Goal: Find specific page/section: Find specific page/section

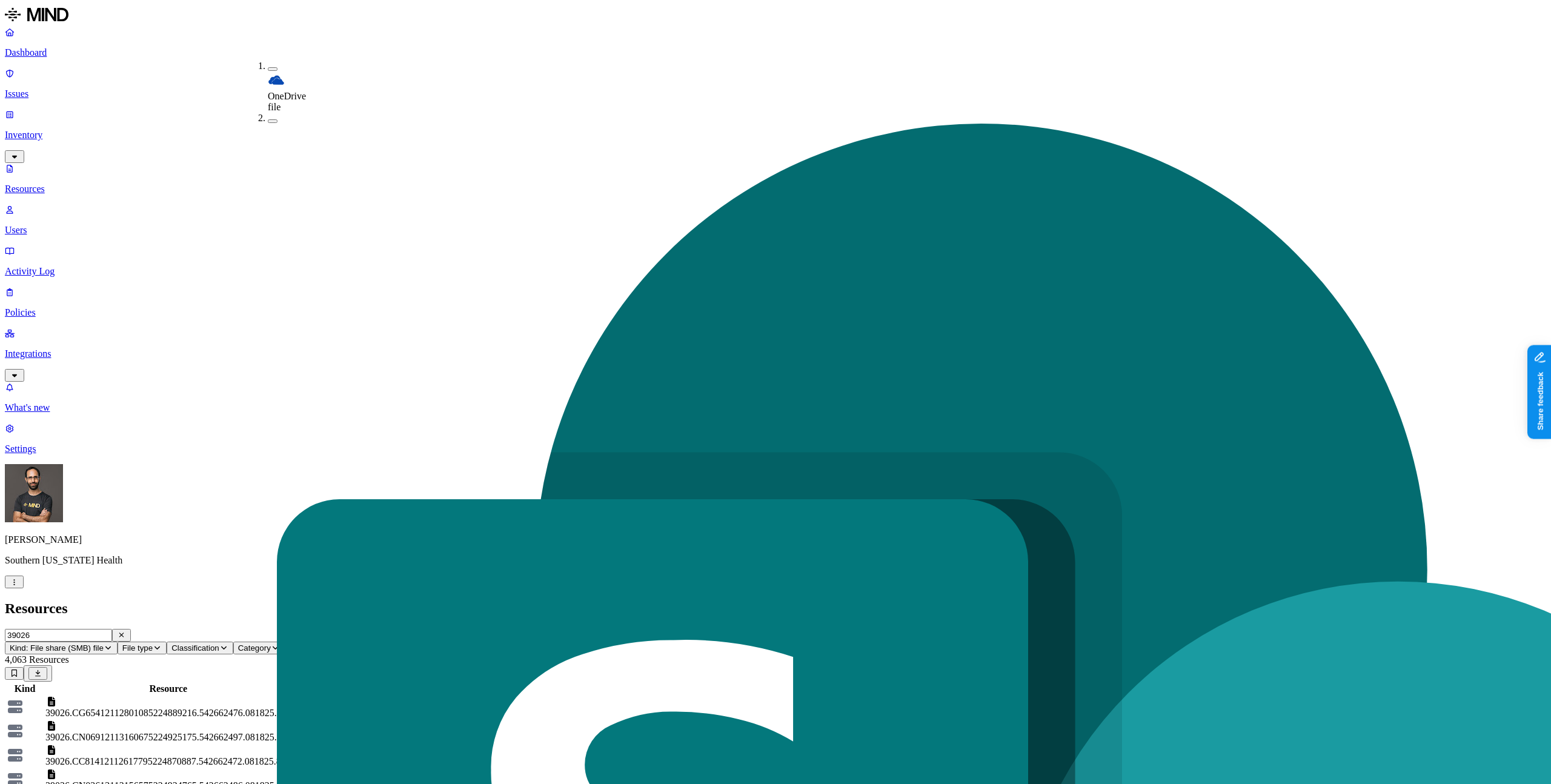
click at [341, 601] on h2 "Resources" at bounding box center [776, 608] width 1541 height 17
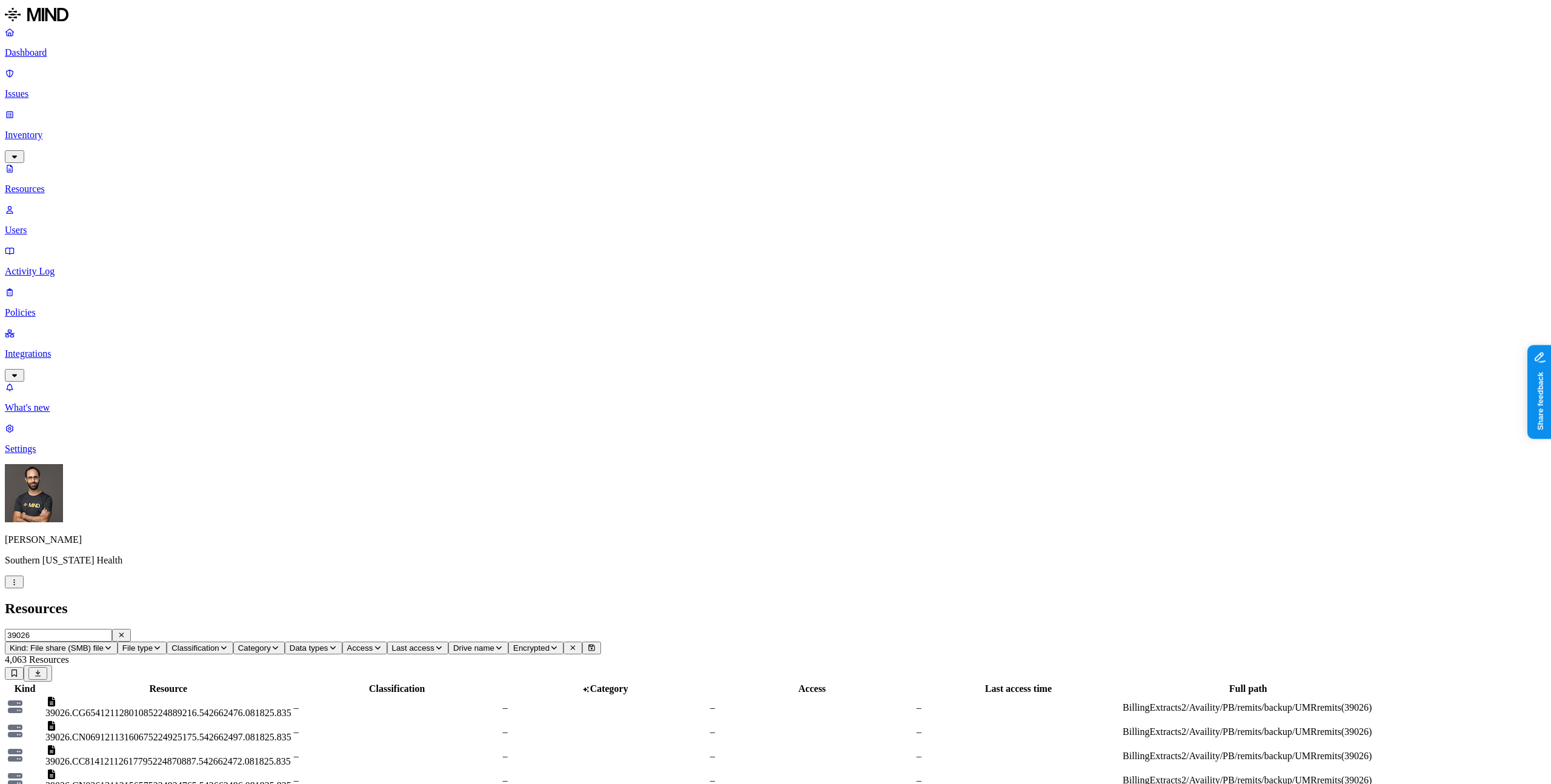
click at [167, 641] on button "File type" at bounding box center [142, 648] width 49 height 13
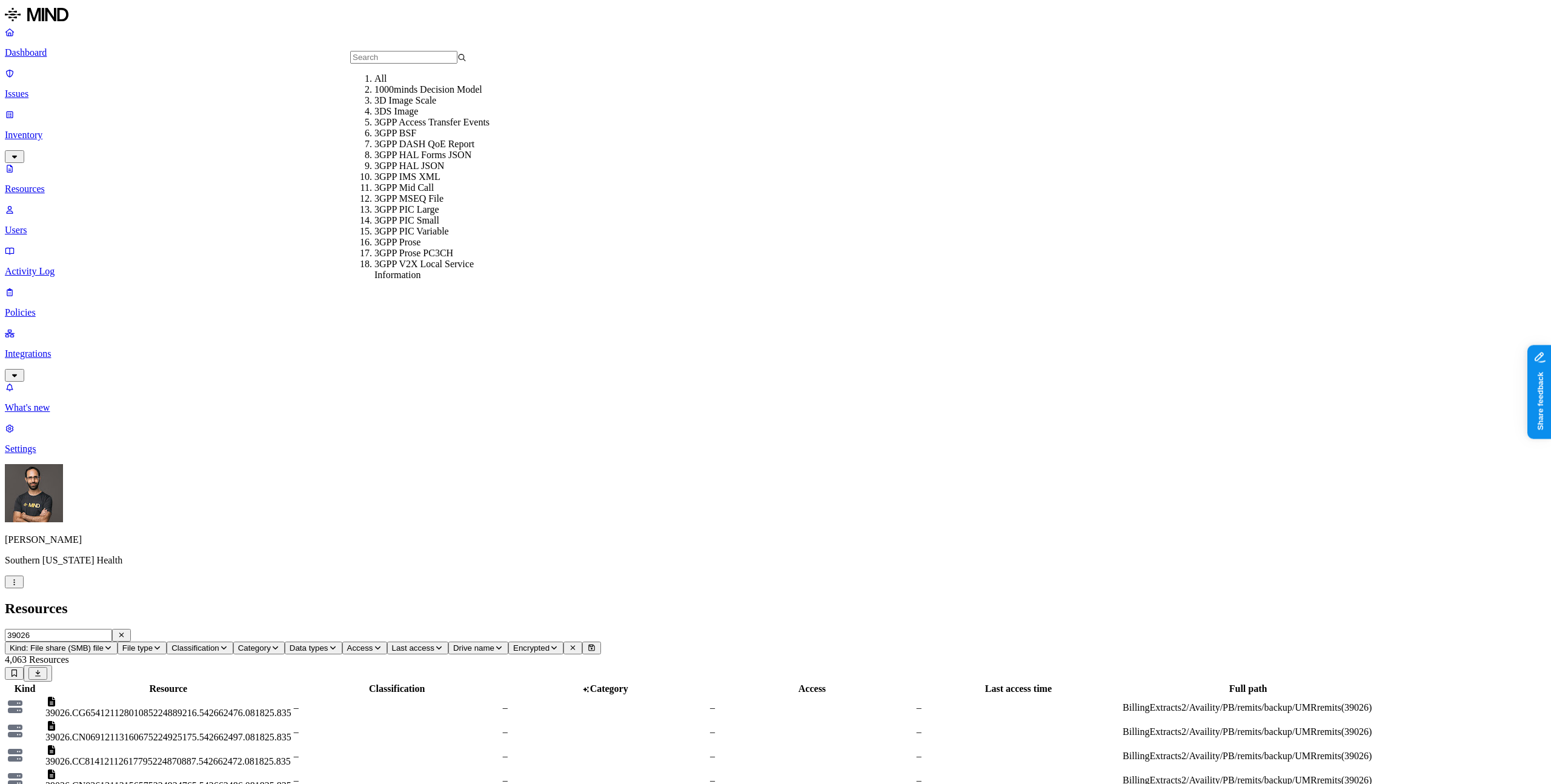
scroll to position [305, 0]
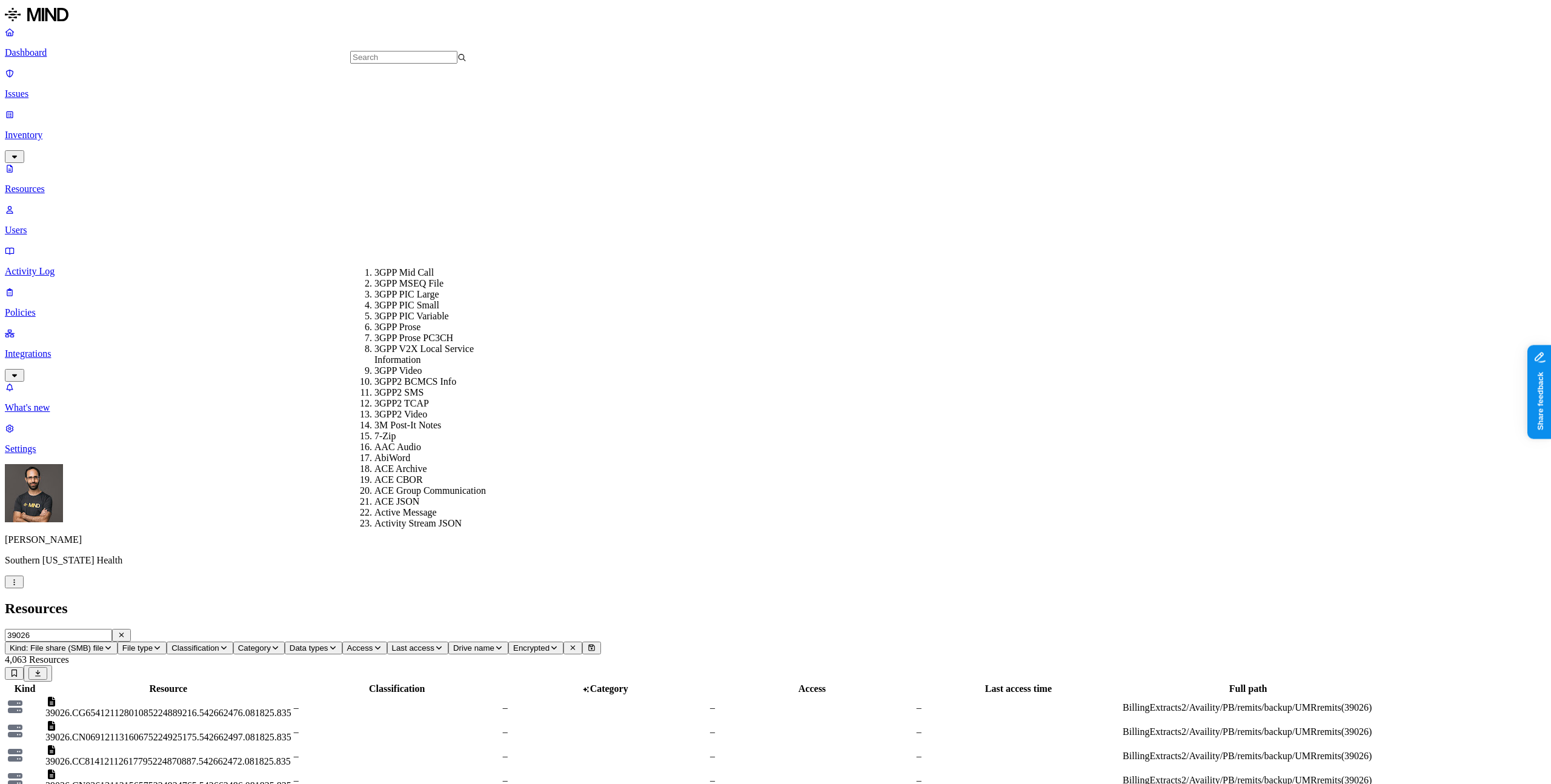
click at [349, 601] on h2 "Resources" at bounding box center [776, 608] width 1541 height 17
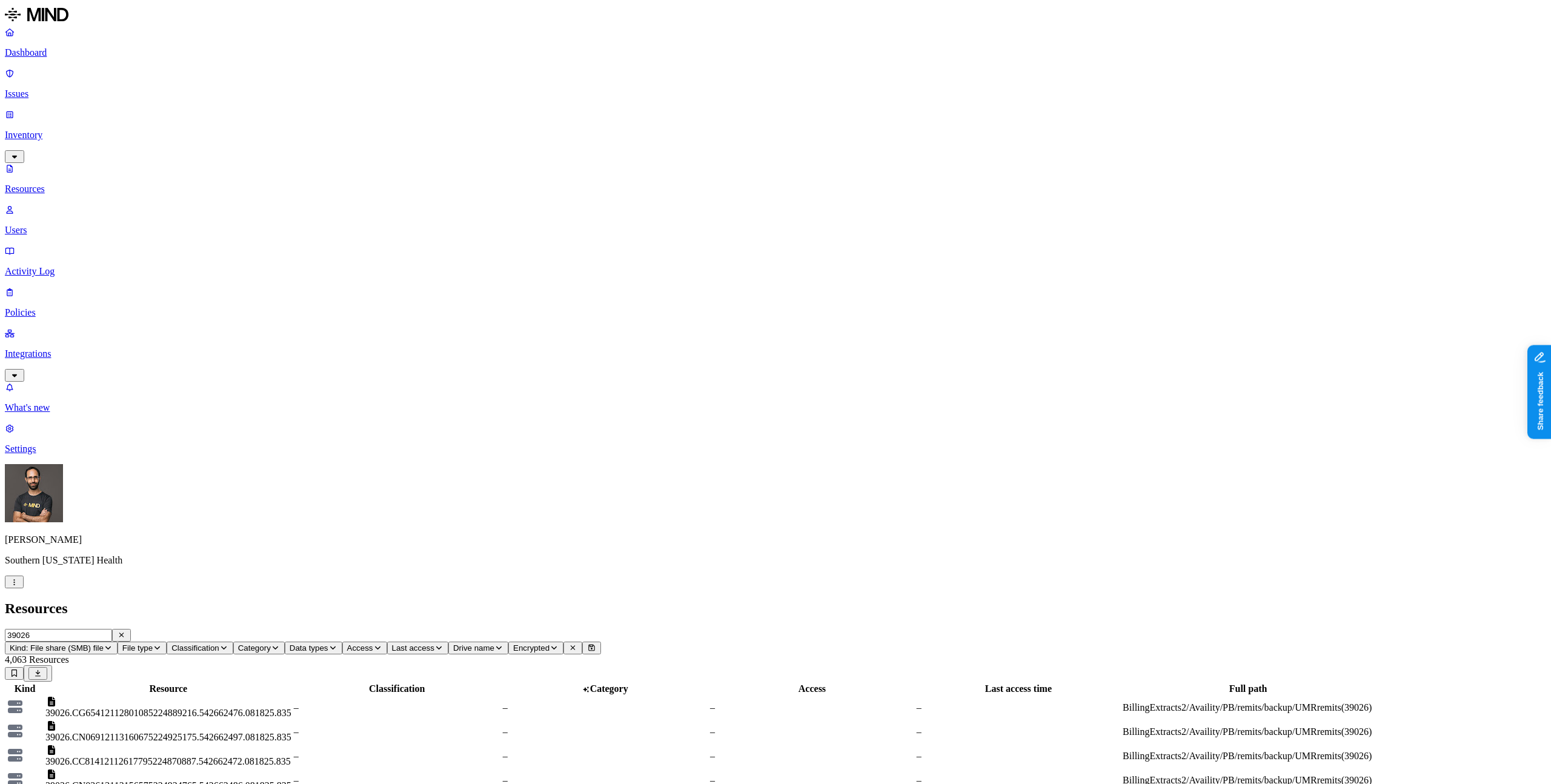
click at [79, 183] on p "Resources" at bounding box center [776, 189] width 1541 height 11
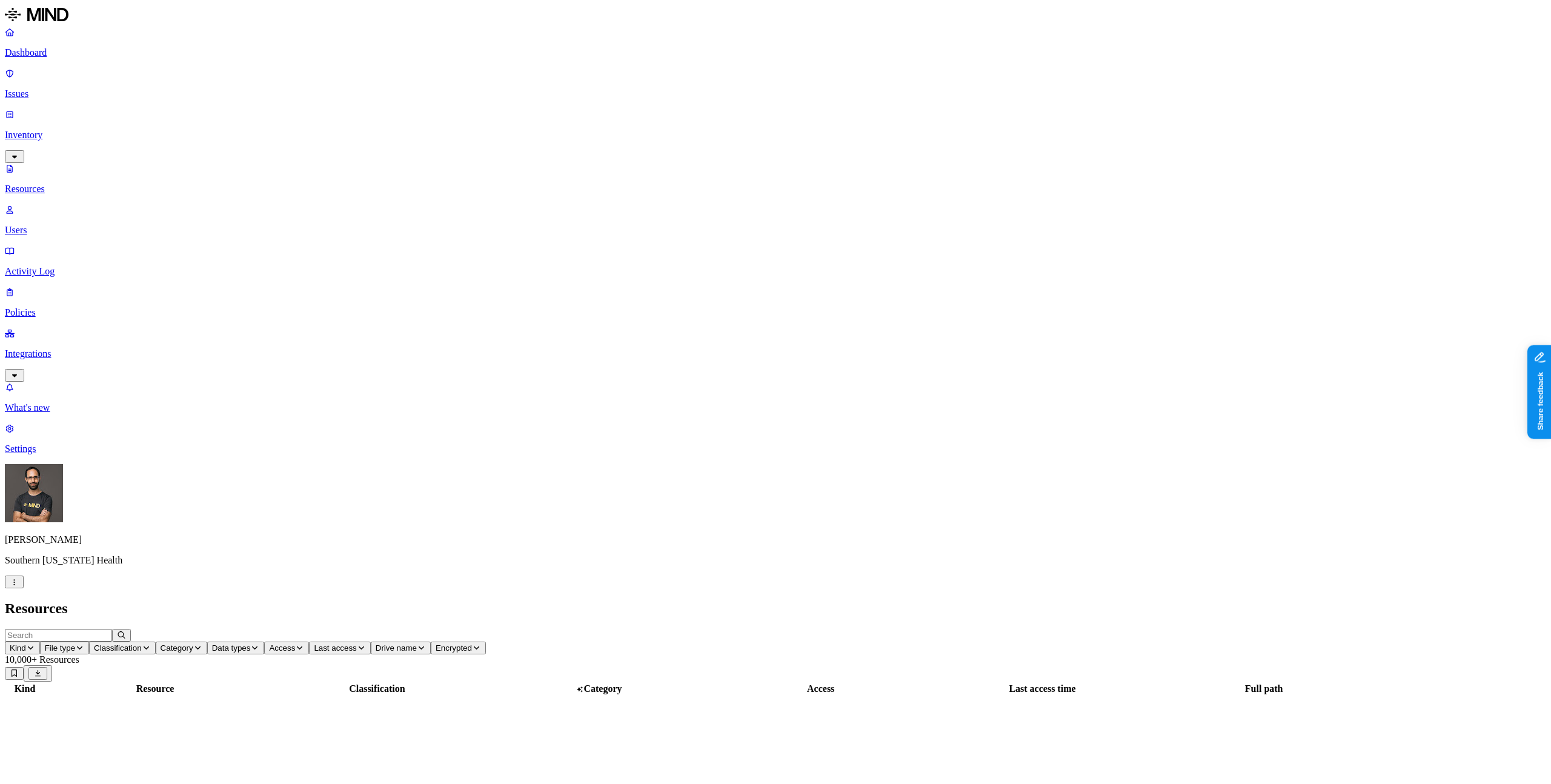
click at [75, 643] on span "File type" at bounding box center [60, 648] width 30 height 9
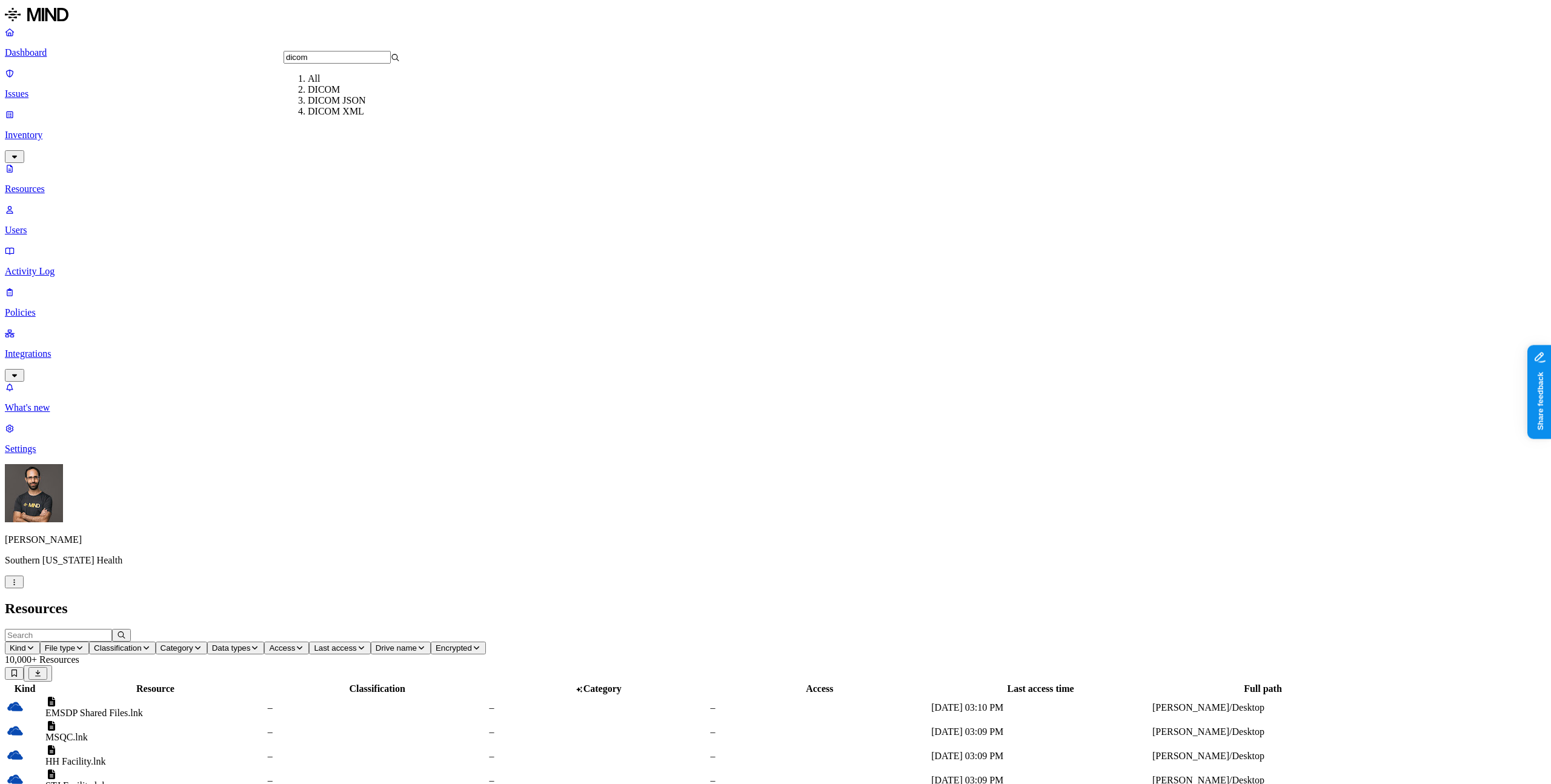
type input "dicom"
click at [341, 95] on div "DICOM" at bounding box center [366, 90] width 116 height 11
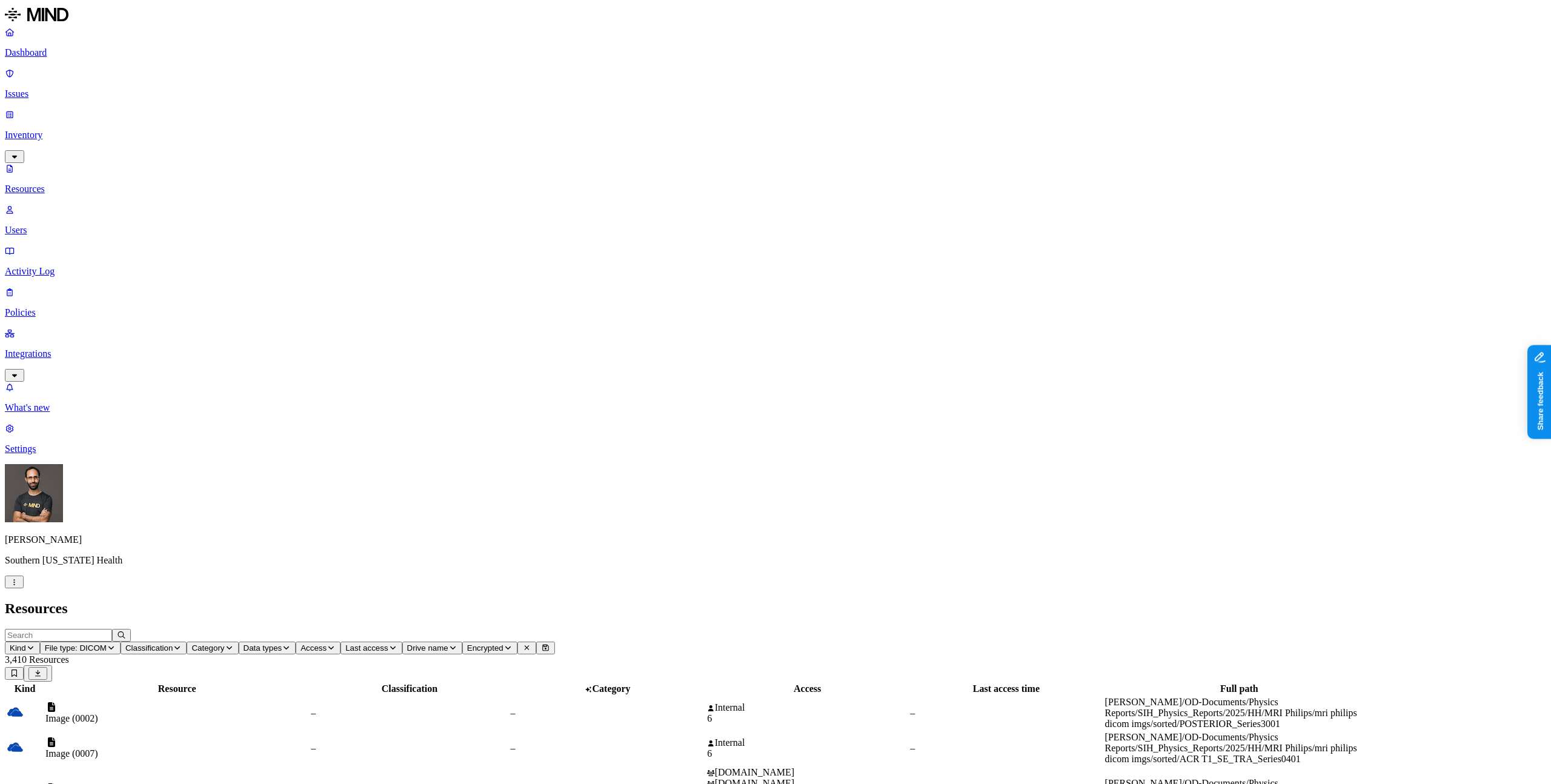
click at [859, 629] on header "Kind File type: DICOM Classification Category Data types Access Last access Dri…" at bounding box center [776, 655] width 1541 height 53
drag, startPoint x: 410, startPoint y: 62, endPoint x: 469, endPoint y: 64, distance: 59.0
click at [338, 694] on div at bounding box center [206, 694] width 263 height 0
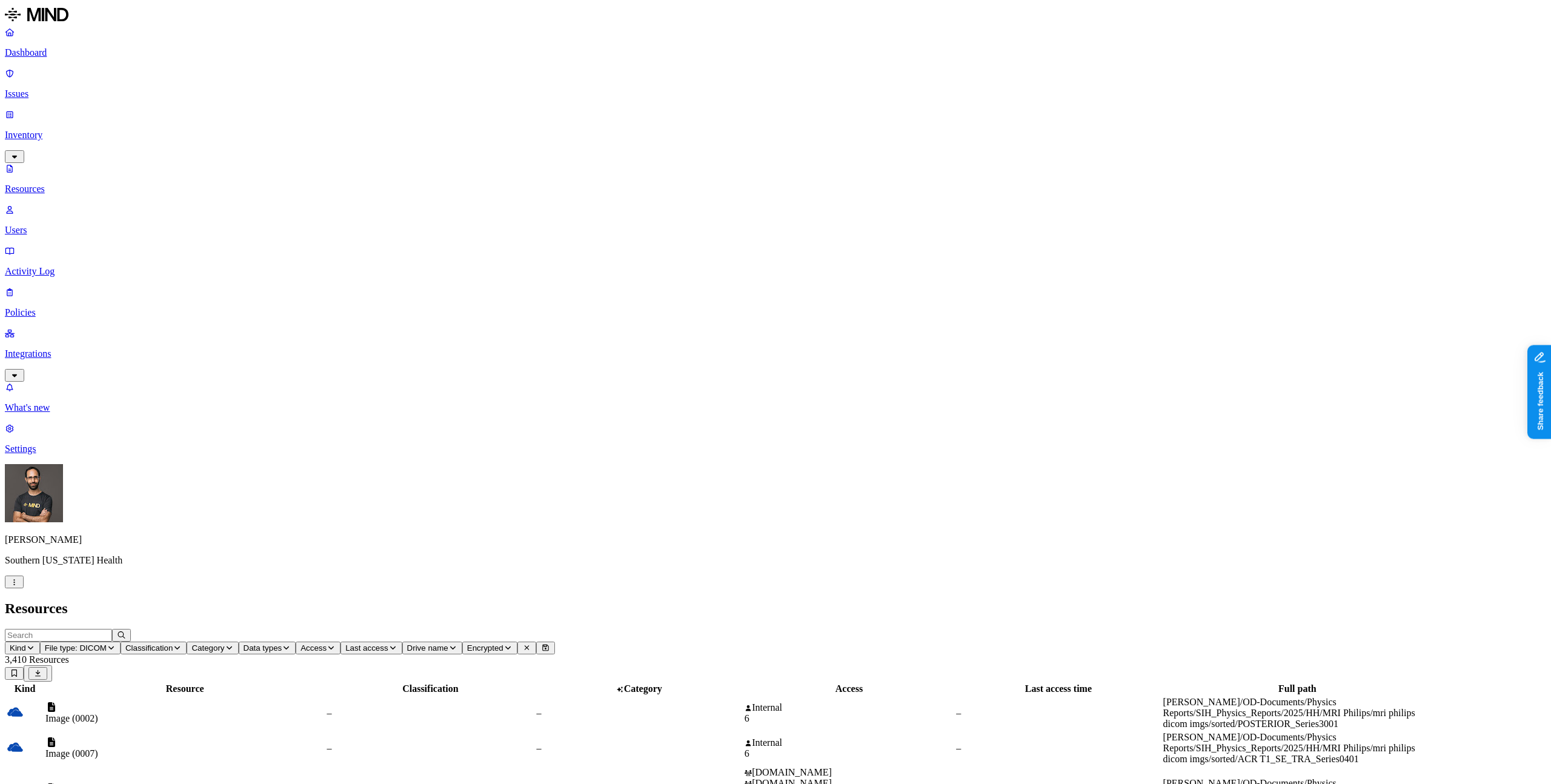
click at [112, 629] on input "text" at bounding box center [58, 635] width 107 height 13
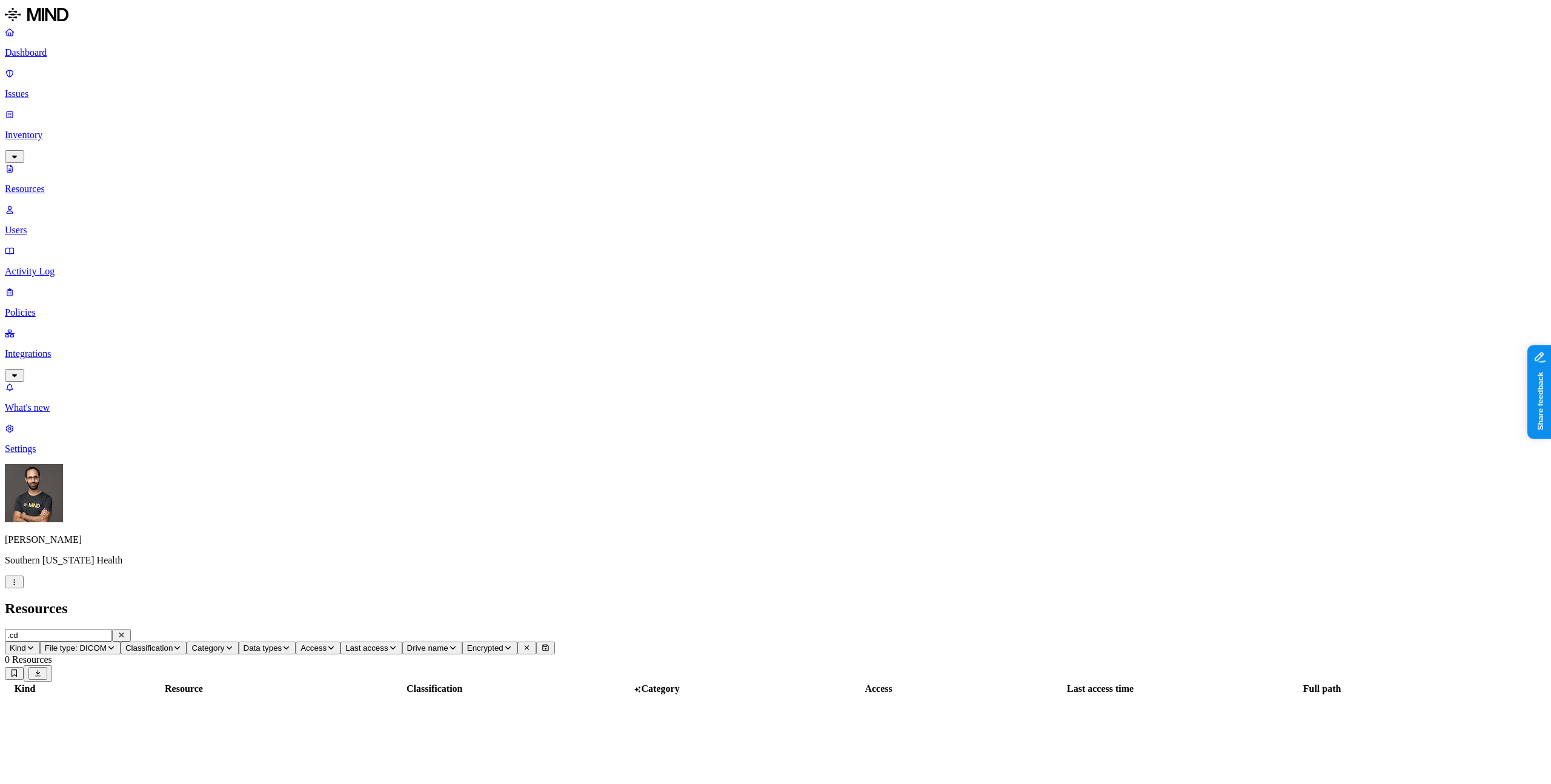
scroll to position [47, 0]
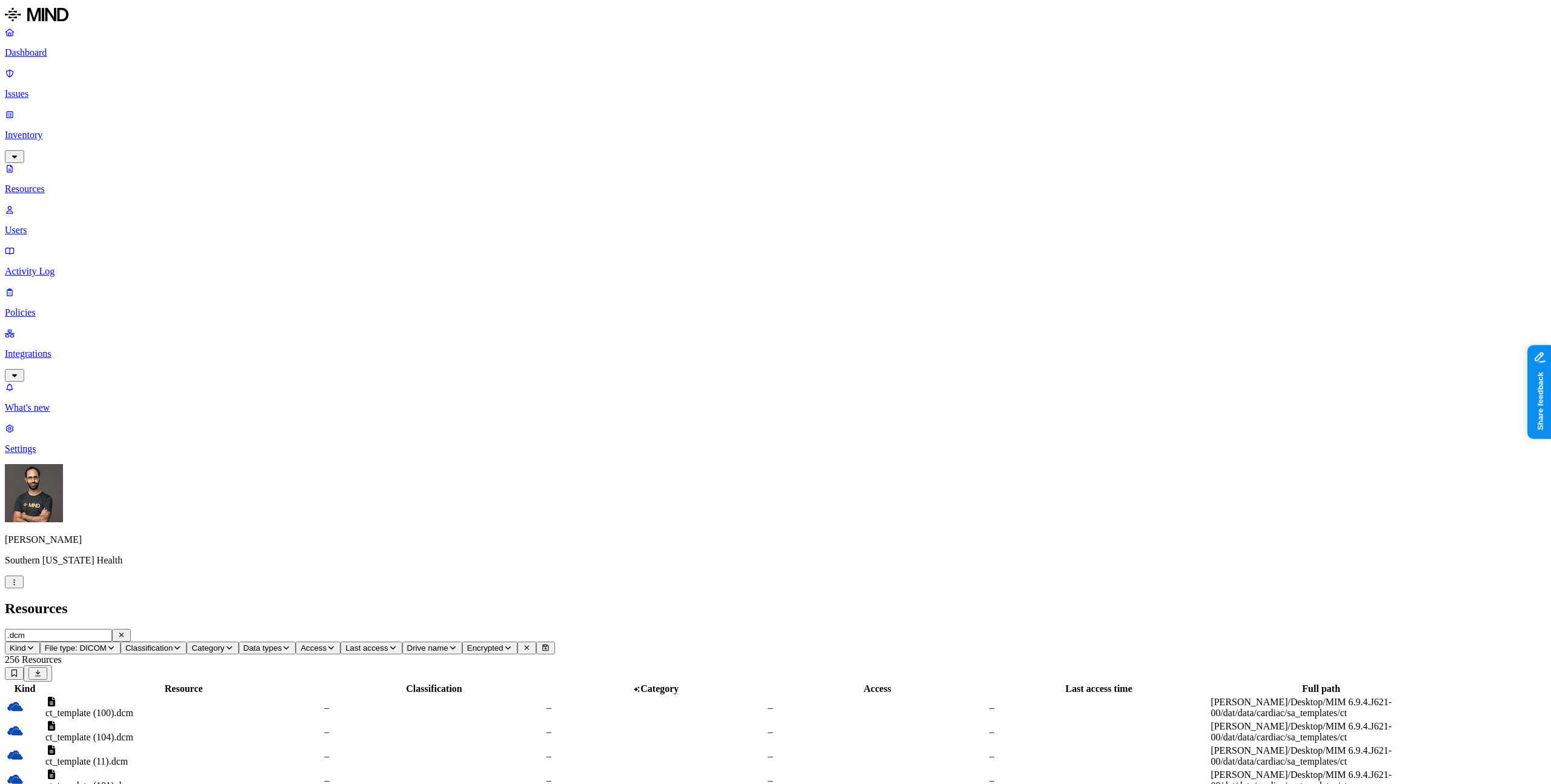
type input ".dcm"
click at [126, 631] on icon "button" at bounding box center [122, 635] width 9 height 7
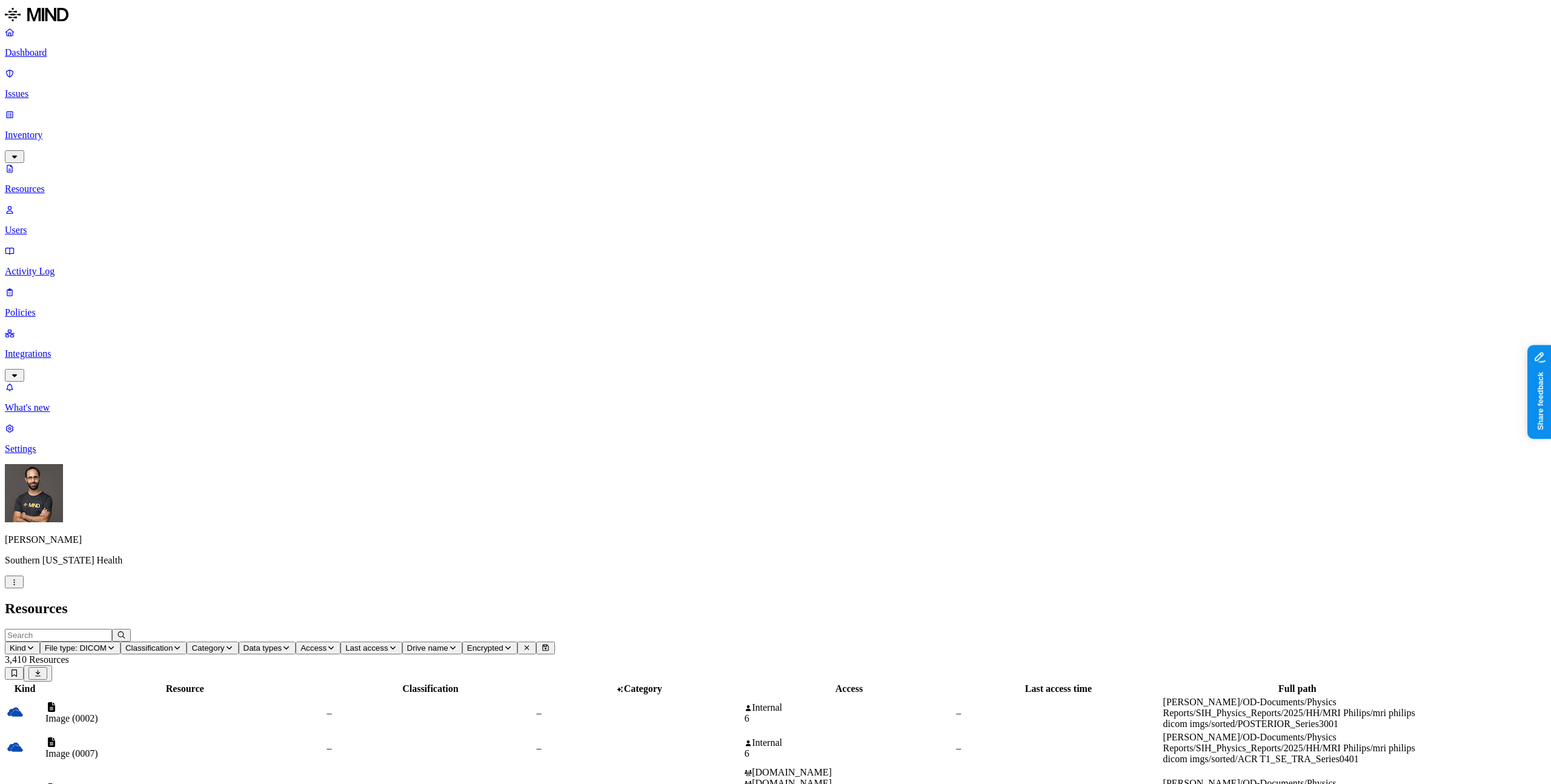
click at [284, 737] on div "Image (0007)" at bounding box center [184, 747] width 279 height 22
click at [121, 641] on button "File type: DICOM" at bounding box center [80, 648] width 81 height 13
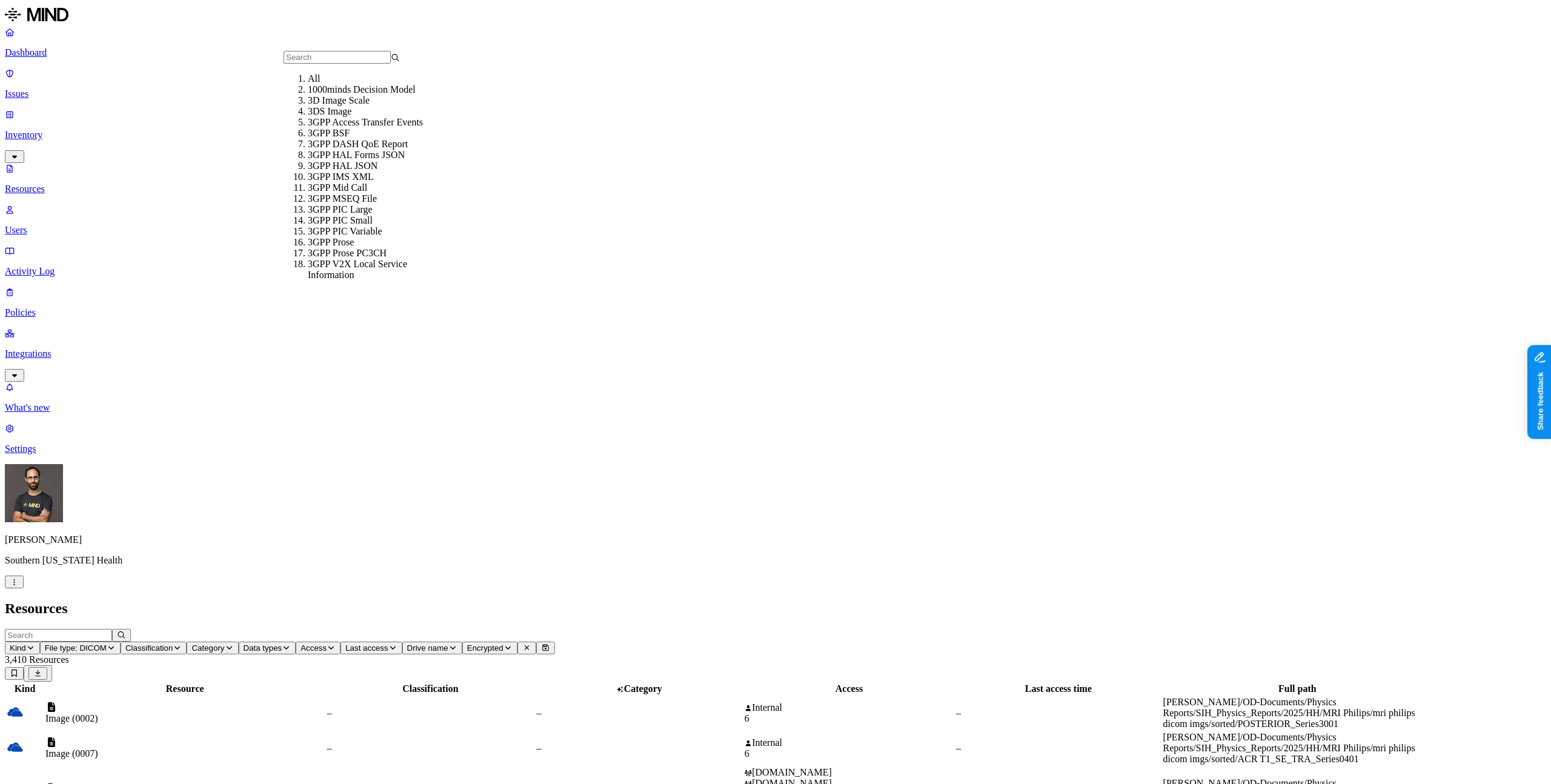
click at [315, 84] on div "All" at bounding box center [366, 78] width 116 height 11
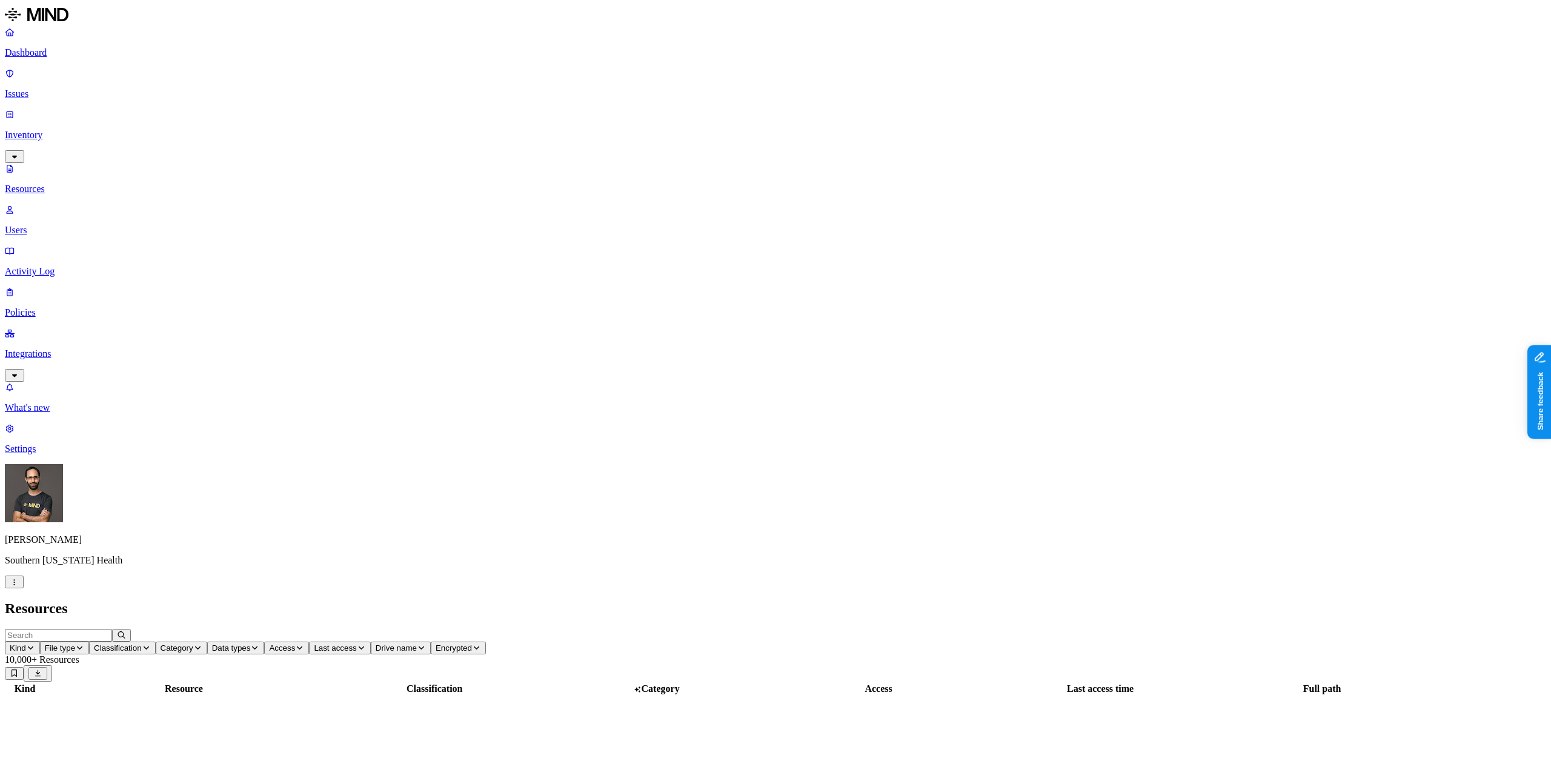
click at [112, 629] on input "text" at bounding box center [58, 635] width 107 height 13
type input "nii.gz"
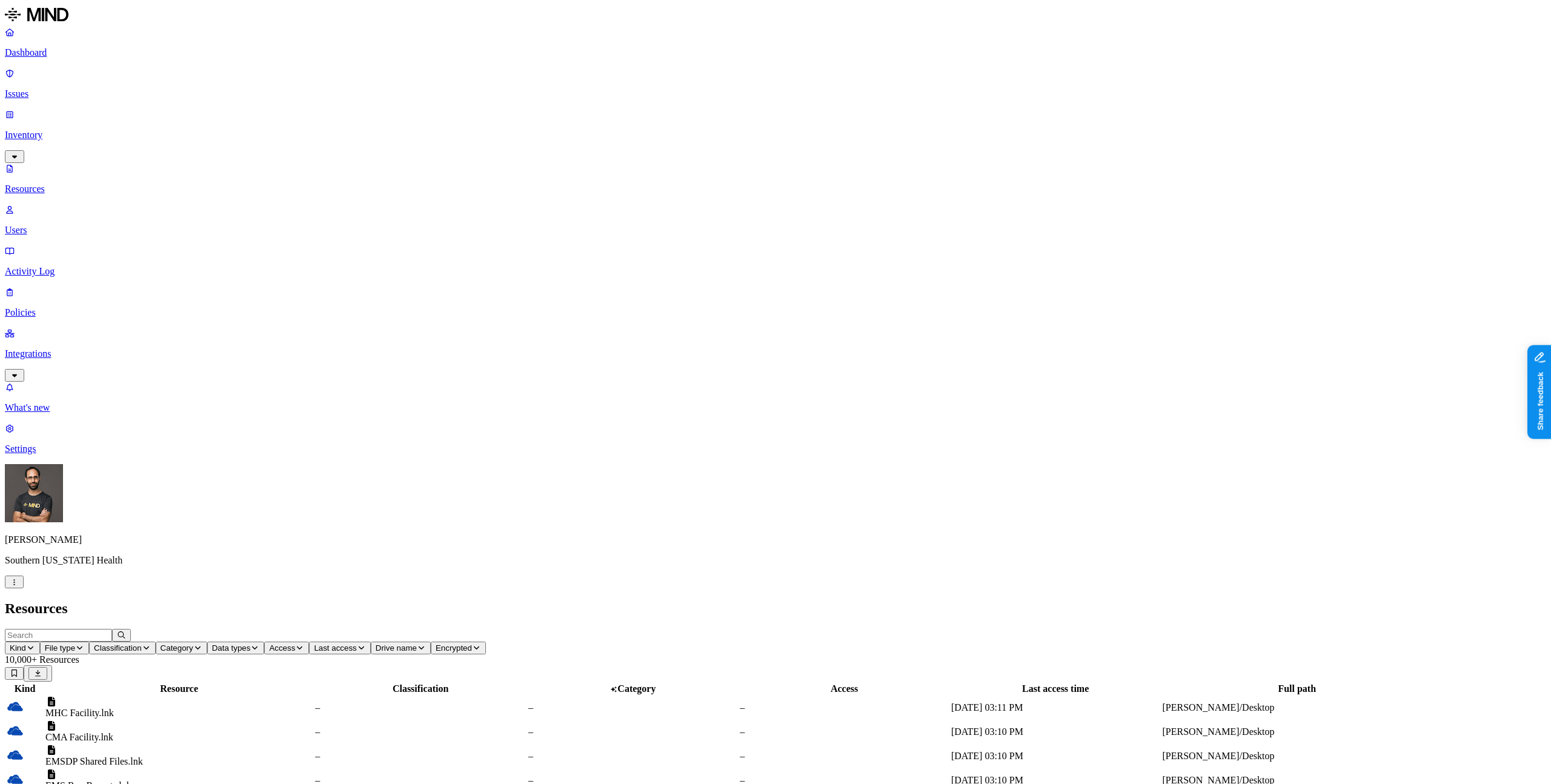
click at [791, 601] on h2 "Resources" at bounding box center [776, 608] width 1541 height 17
